Goal: Information Seeking & Learning: Learn about a topic

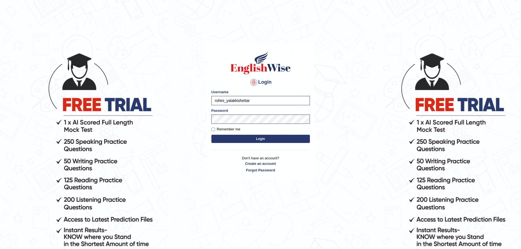
click at [256, 139] on button "Login" at bounding box center [261, 139] width 99 height 8
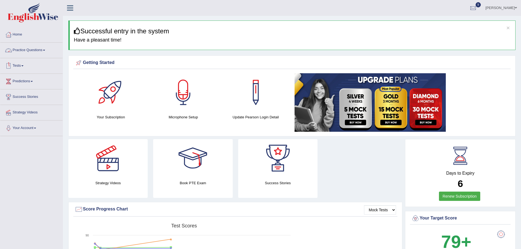
click at [38, 47] on link "Practice Questions" at bounding box center [31, 50] width 62 height 14
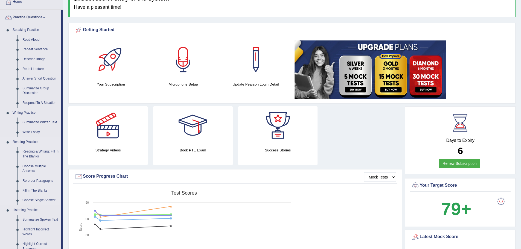
scroll to position [34, 0]
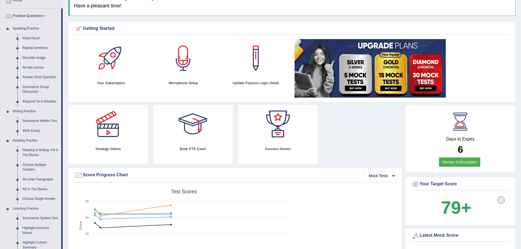
click at [36, 147] on link "Reading & Writing: Fill In The Blanks" at bounding box center [40, 153] width 41 height 15
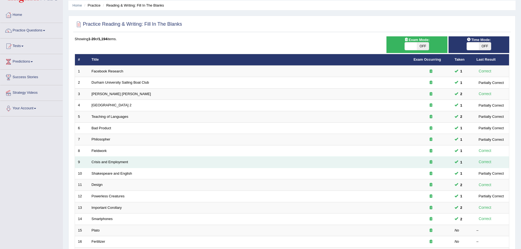
scroll to position [19, 0]
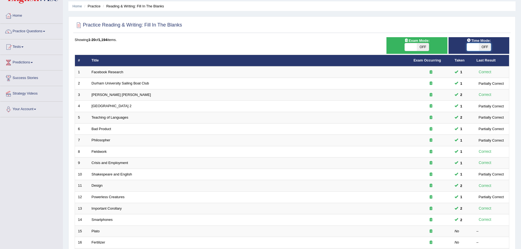
click at [473, 47] on span at bounding box center [473, 47] width 12 height 8
checkbox input "true"
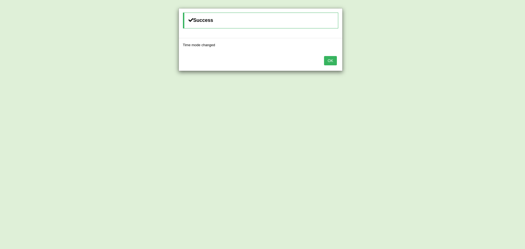
click at [327, 61] on button "OK" at bounding box center [330, 60] width 13 height 9
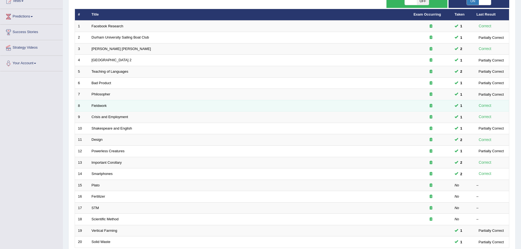
scroll to position [65, 0]
